Goal: Use online tool/utility: Utilize a website feature to perform a specific function

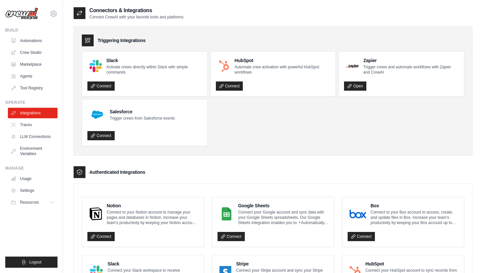
click at [218, 115] on ul "Slack Activate crews directly within Slack with simple commands Connect HubSpot…" at bounding box center [273, 99] width 382 height 95
click at [38, 138] on link "LLM Connections" at bounding box center [34, 136] width 50 height 11
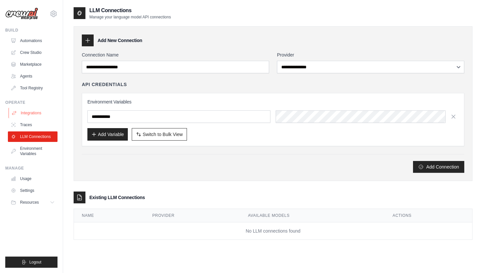
click at [30, 112] on link "Integrations" at bounding box center [34, 113] width 50 height 11
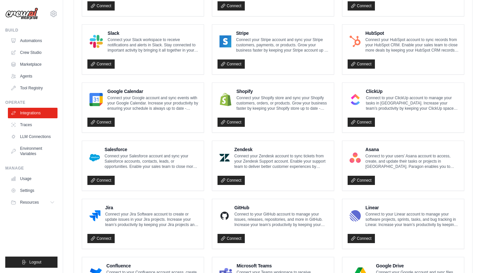
scroll to position [227, 0]
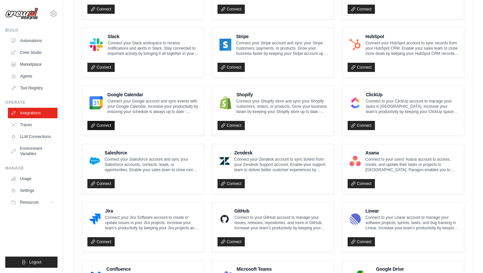
click at [103, 125] on link "Connect" at bounding box center [100, 125] width 27 height 9
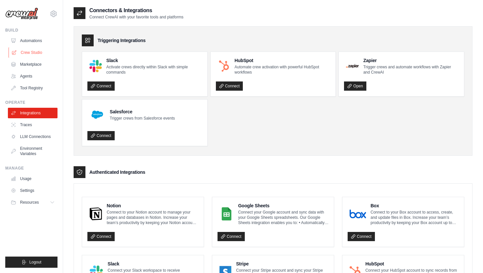
click at [40, 53] on link "Crew Studio" at bounding box center [34, 52] width 50 height 11
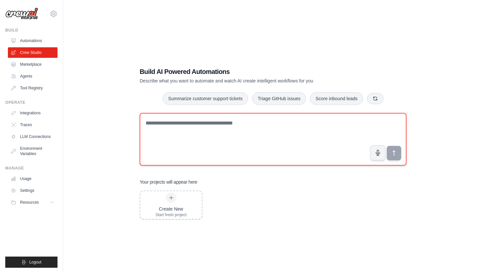
click at [187, 126] on textarea at bounding box center [273, 139] width 267 height 53
click at [317, 116] on textarea at bounding box center [273, 139] width 267 height 53
click at [308, 125] on textarea at bounding box center [273, 139] width 267 height 53
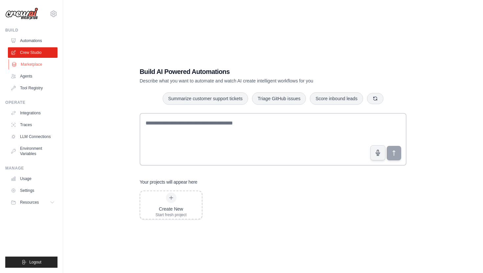
click at [15, 64] on icon at bounding box center [14, 64] width 4 height 4
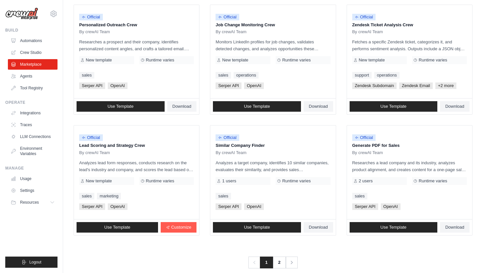
scroll to position [336, 0]
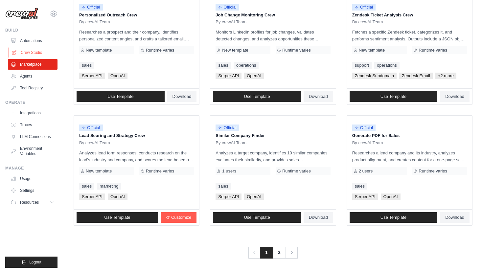
click at [28, 54] on link "Crew Studio" at bounding box center [34, 52] width 50 height 11
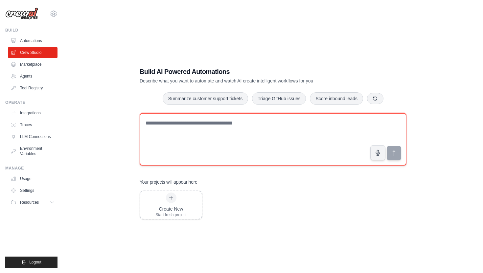
click at [179, 127] on textarea at bounding box center [273, 139] width 267 height 53
click at [168, 120] on textarea "**********" at bounding box center [273, 139] width 267 height 53
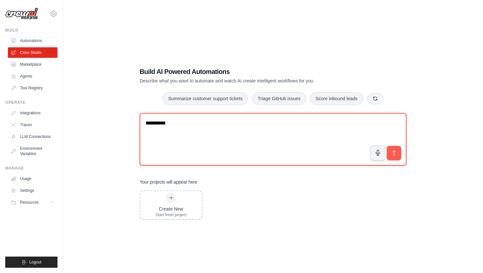
type textarea "*********"
